Goal: Information Seeking & Learning: Learn about a topic

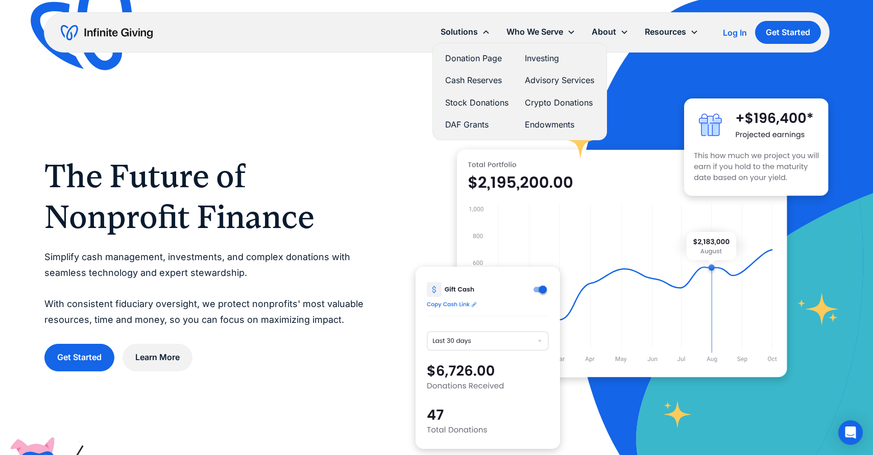
click at [462, 61] on link "Donation Page" at bounding box center [476, 59] width 63 height 14
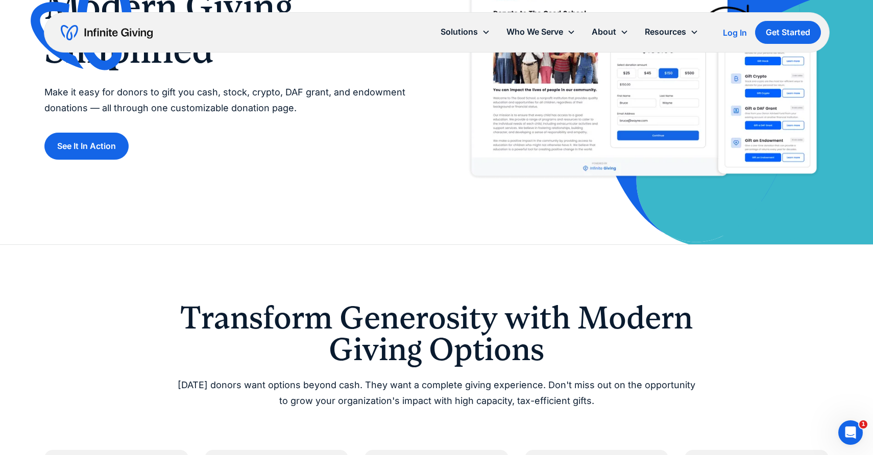
scroll to position [27, 0]
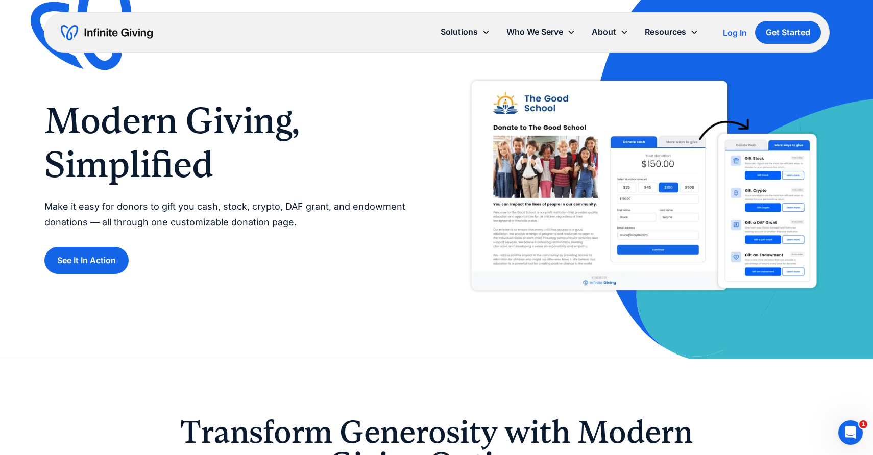
click at [85, 33] on img "home" at bounding box center [107, 33] width 92 height 16
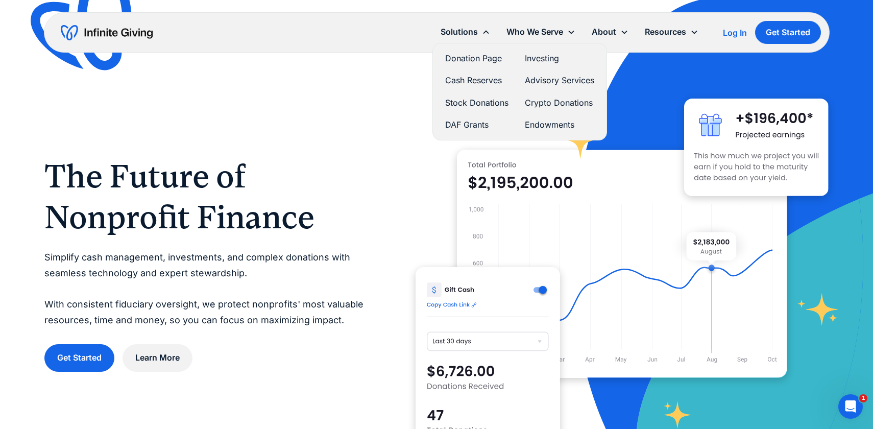
click at [471, 60] on link "Donation Page" at bounding box center [476, 59] width 63 height 14
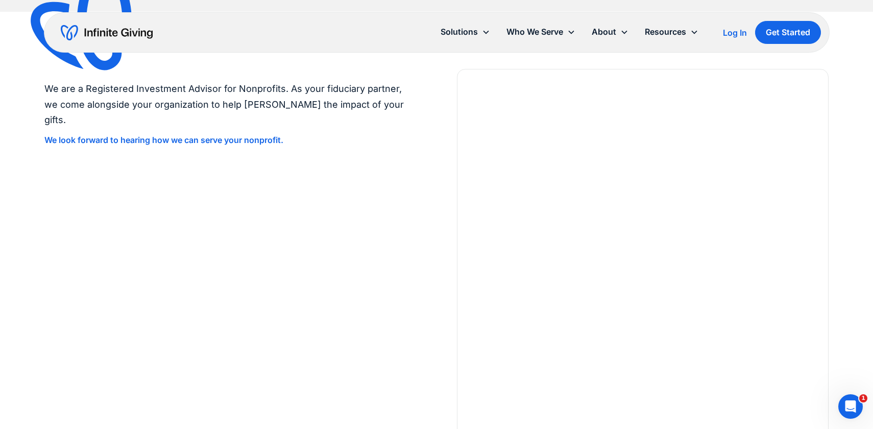
scroll to position [1796, 0]
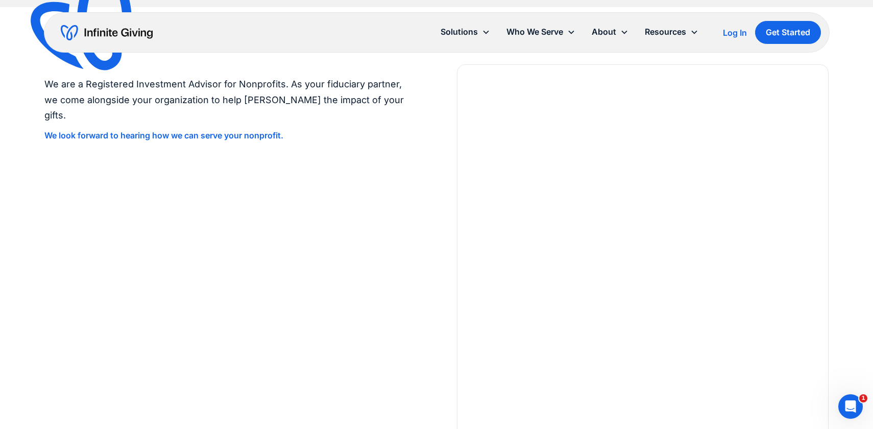
click at [416, 200] on div "We are a Registered Investment Advisor for Nonprofits. As your fiduciary partne…" at bounding box center [436, 258] width 784 height 388
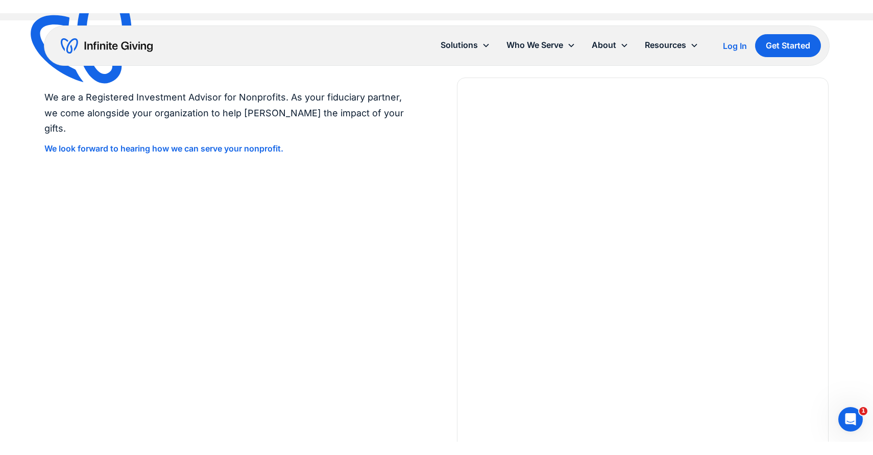
scroll to position [1810, 0]
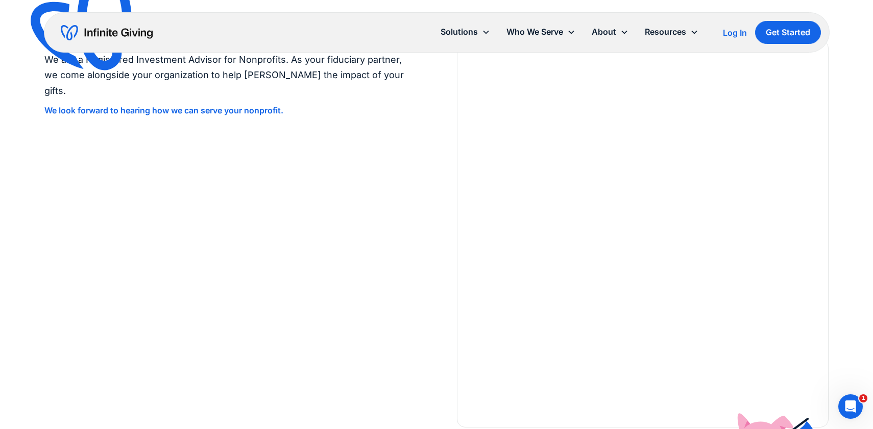
scroll to position [1821, 0]
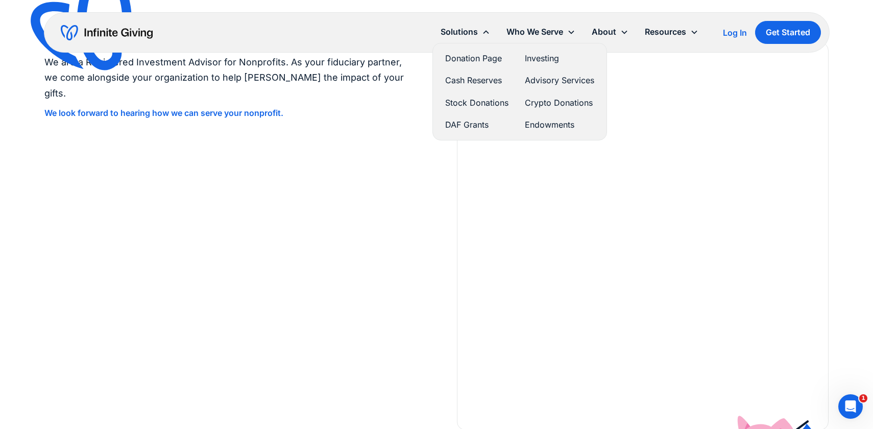
click at [465, 127] on link "DAF Grants" at bounding box center [476, 125] width 63 height 14
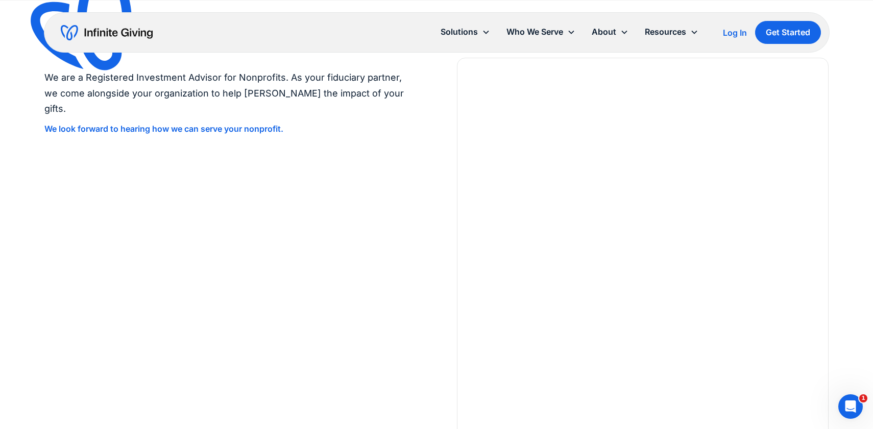
scroll to position [1800, 0]
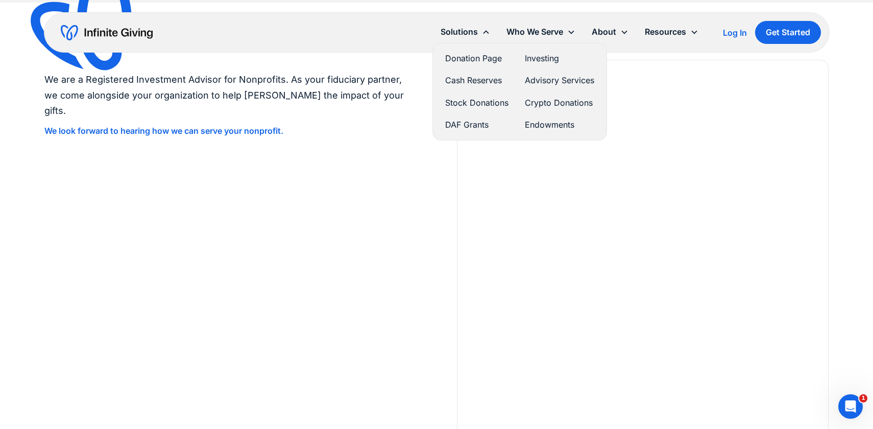
click at [466, 100] on link "Stock Donations" at bounding box center [476, 103] width 63 height 14
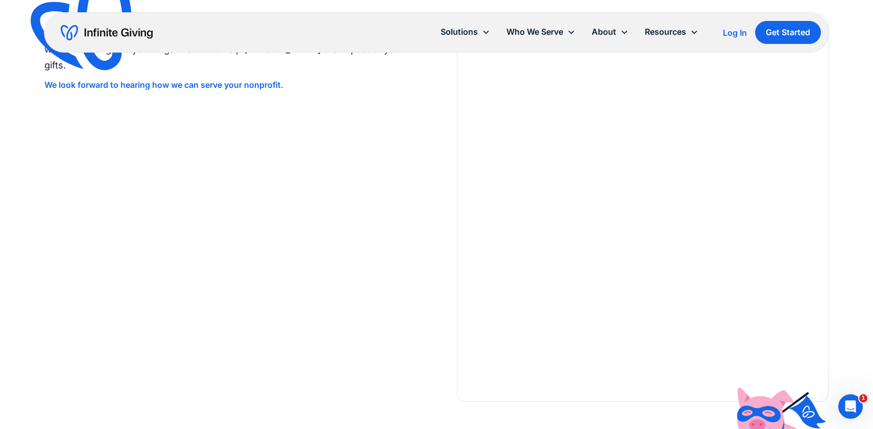
scroll to position [2538, 0]
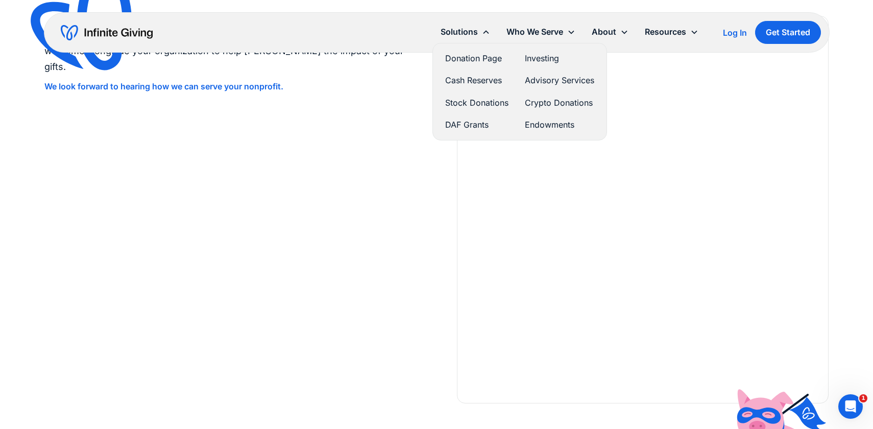
click at [540, 60] on link "Investing" at bounding box center [559, 59] width 69 height 14
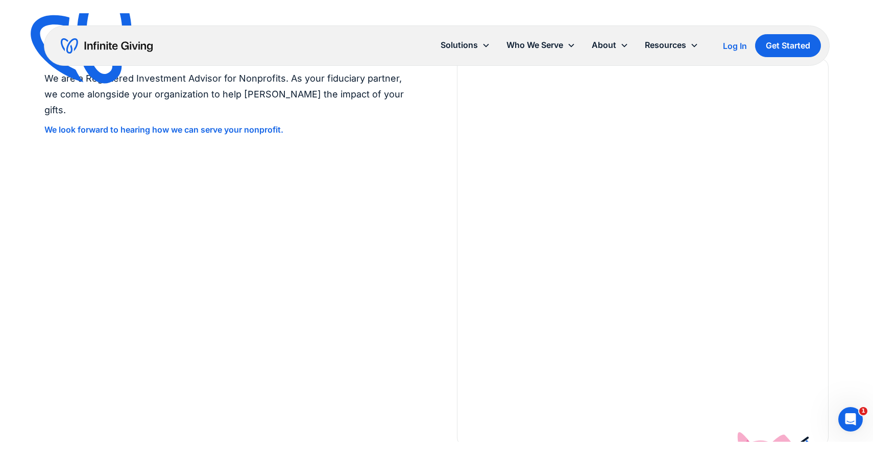
scroll to position [2970, 0]
